Goal: Information Seeking & Learning: Check status

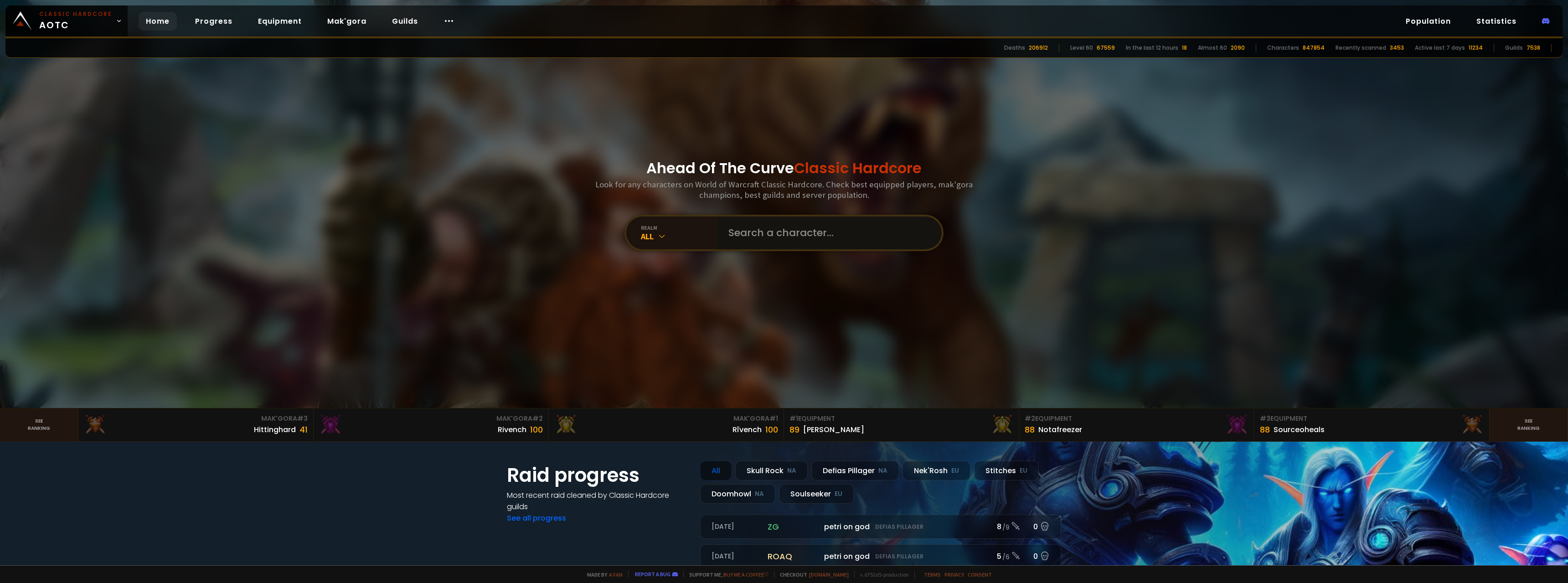
click at [782, 236] on input "text" at bounding box center [827, 233] width 208 height 33
type input "frontman"
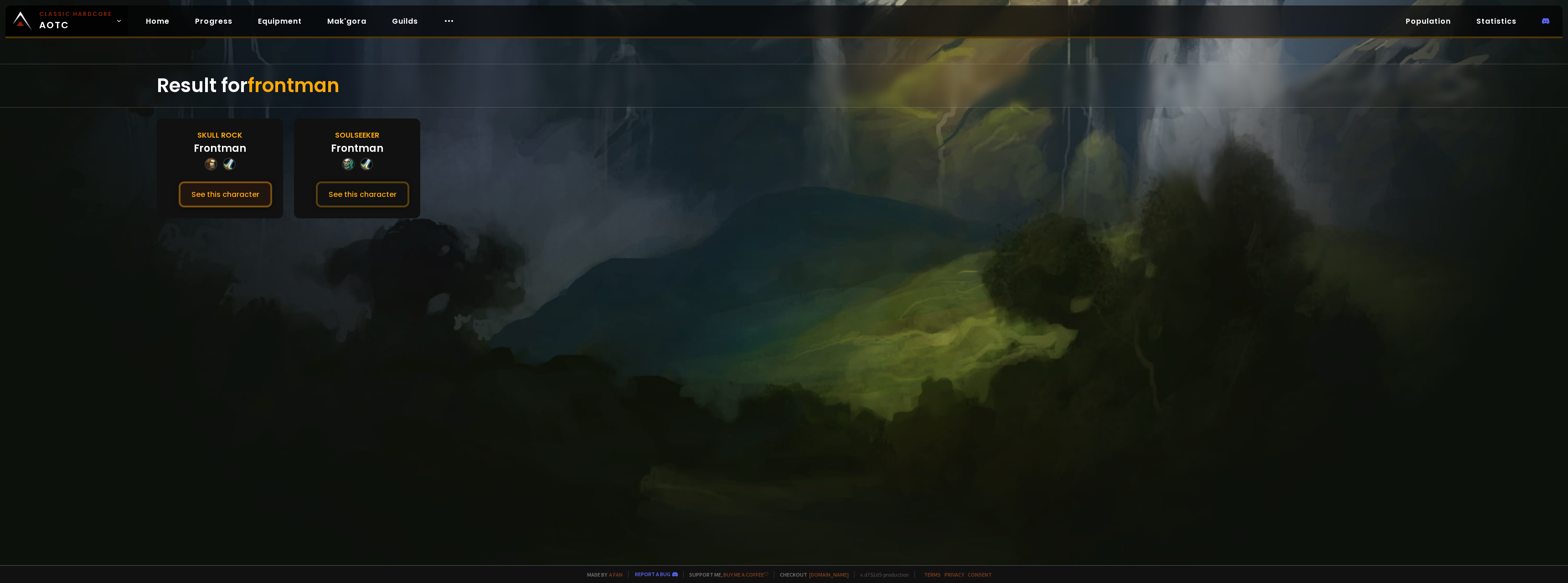
click at [252, 194] on button "See this character" at bounding box center [225, 195] width 94 height 26
